Goal: Transaction & Acquisition: Book appointment/travel/reservation

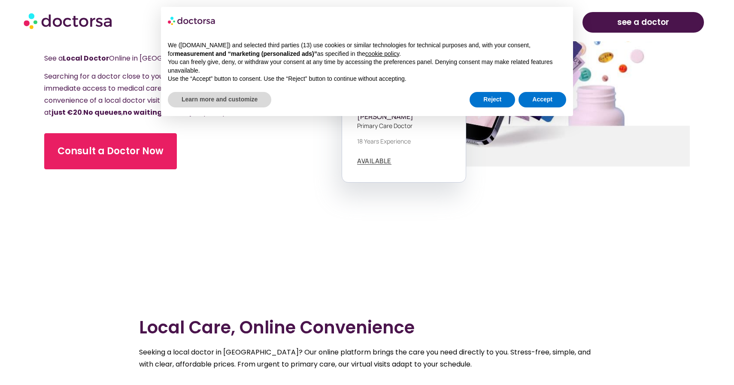
scroll to position [182, 0]
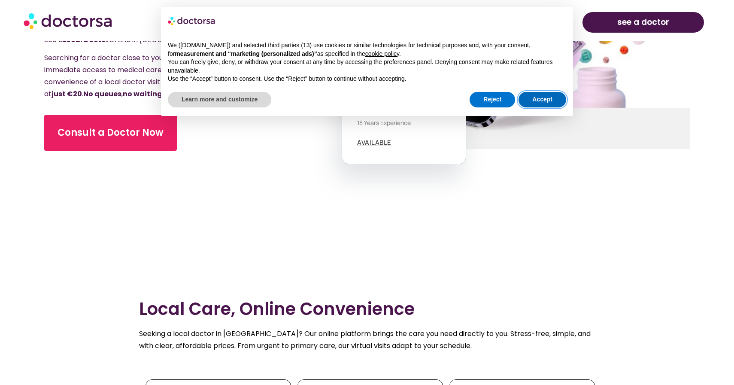
click at [547, 94] on button "Accept" at bounding box center [543, 99] width 48 height 15
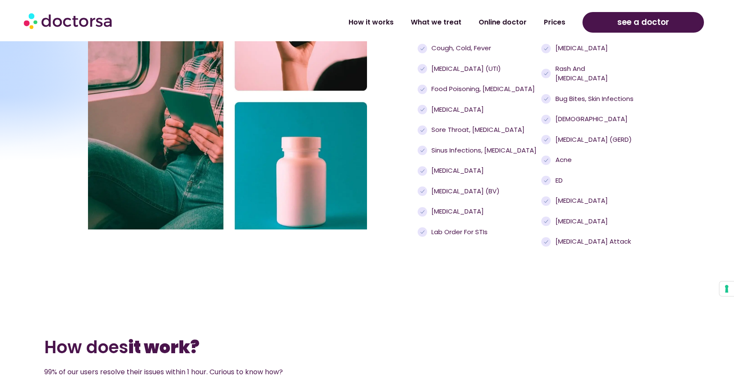
scroll to position [817, 0]
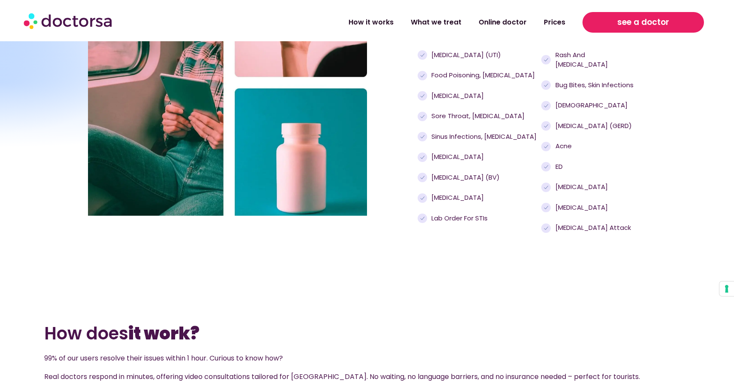
click at [647, 26] on span "see a doctor" at bounding box center [643, 22] width 52 height 14
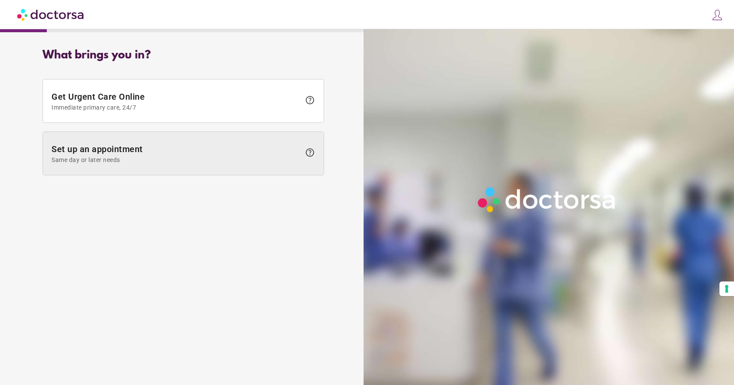
click at [136, 152] on span "Set up an appointment Same day or later needs" at bounding box center [176, 153] width 249 height 19
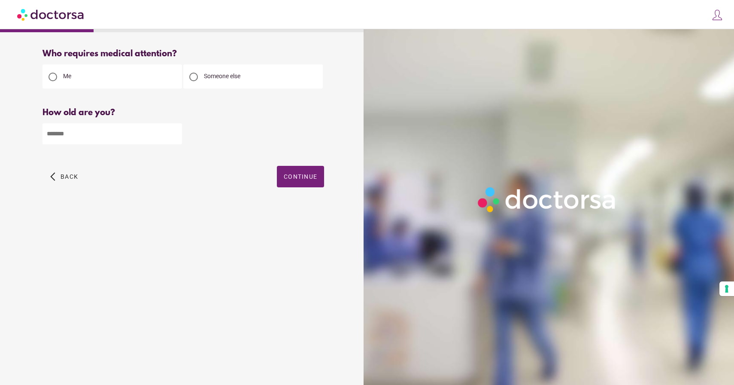
click at [152, 138] on input "number" at bounding box center [113, 133] width 140 height 21
type input "**"
click at [306, 173] on span "button" at bounding box center [300, 176] width 47 height 21
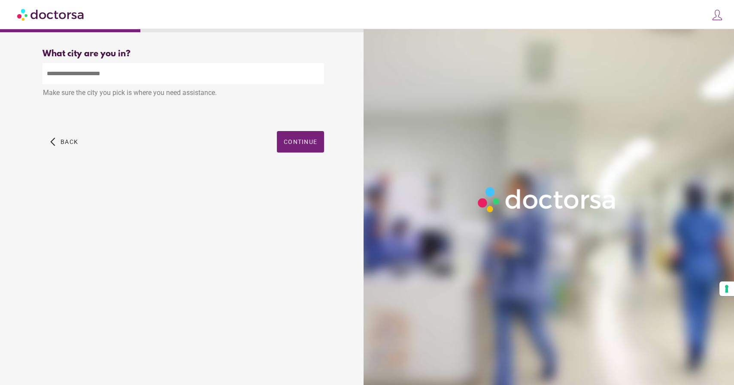
click at [243, 77] on input "text" at bounding box center [184, 73] width 282 height 21
click at [300, 139] on span "Continue" at bounding box center [300, 141] width 33 height 7
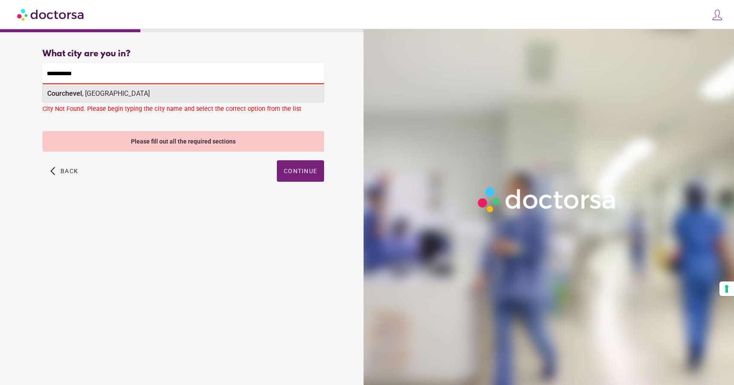
click at [113, 89] on div "[GEOGRAPHIC_DATA] , [GEOGRAPHIC_DATA]" at bounding box center [183, 93] width 281 height 17
type input "**********"
